Goal: Navigation & Orientation: Find specific page/section

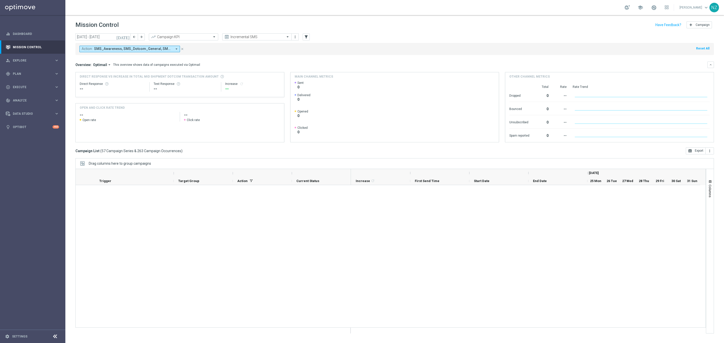
scroll to position [860, 0]
